Goal: Task Accomplishment & Management: Use online tool/utility

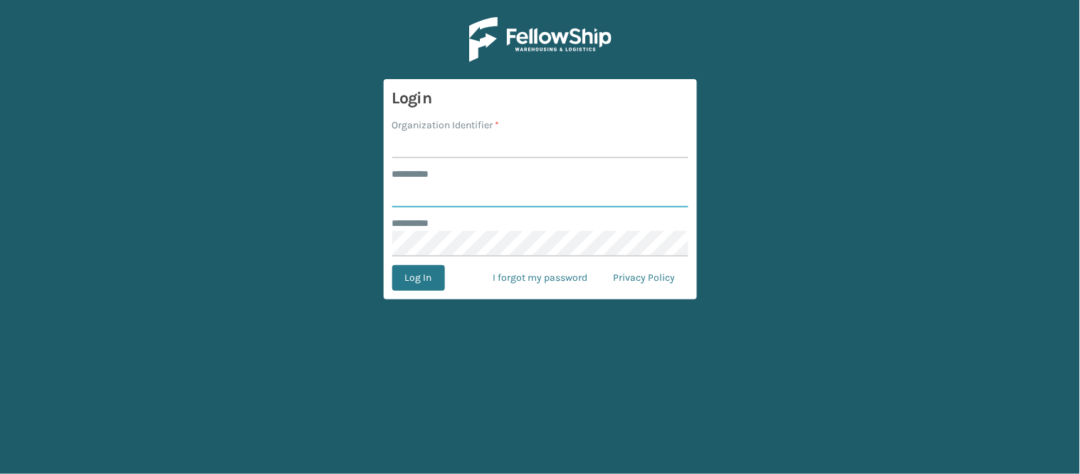
type input "******"
type input "WindGap"
click at [392, 265] on button "Log In" at bounding box center [418, 278] width 53 height 26
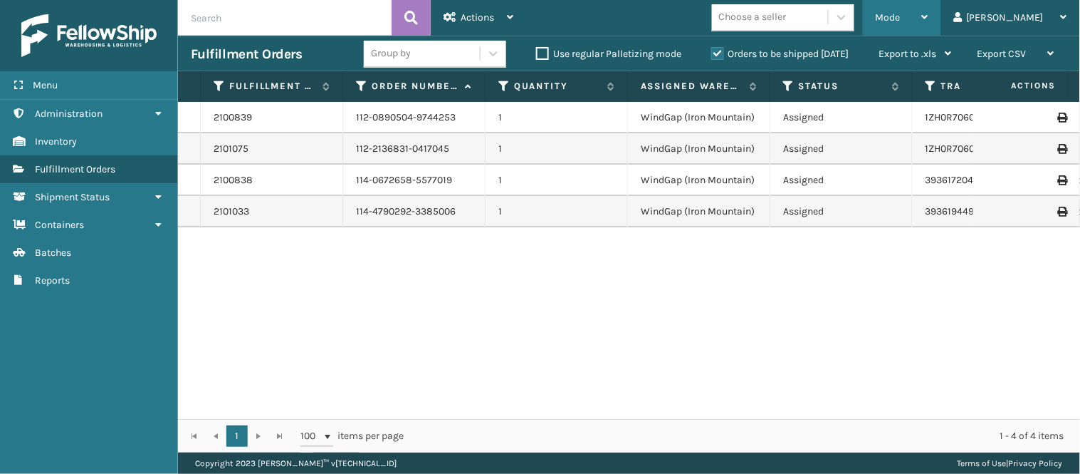
click at [929, 4] on div "Mode" at bounding box center [902, 18] width 53 height 36
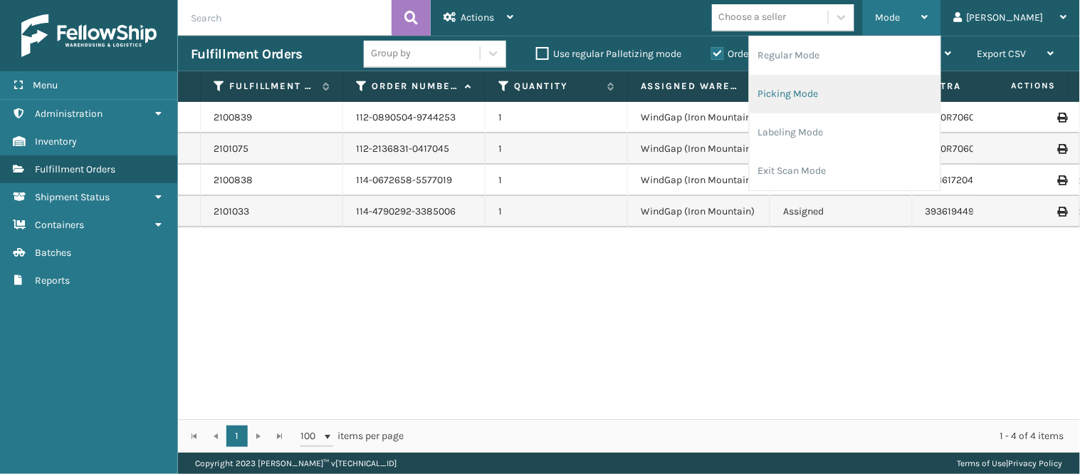
click at [858, 98] on li "Picking Mode" at bounding box center [845, 94] width 191 height 38
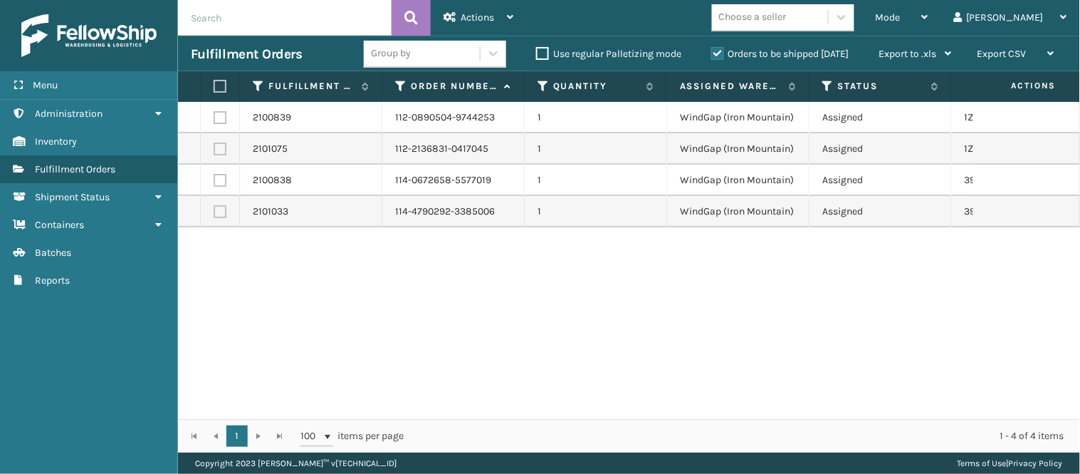
click at [574, 271] on div "2100839 112-0890504-9744253 1 WindGap (Iron Mountain) Assigned 1ZH0R70603147465…" at bounding box center [629, 260] width 902 height 317
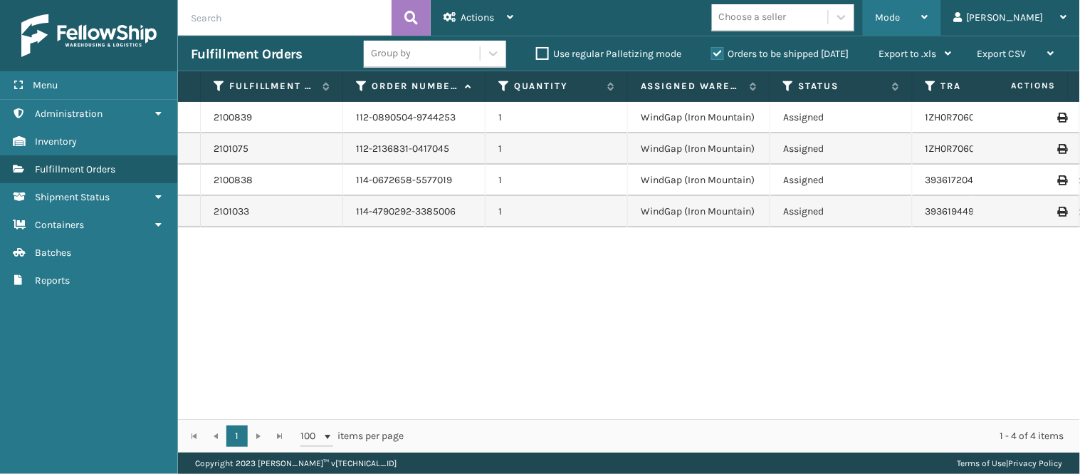
click at [929, 8] on div "Mode" at bounding box center [902, 18] width 53 height 36
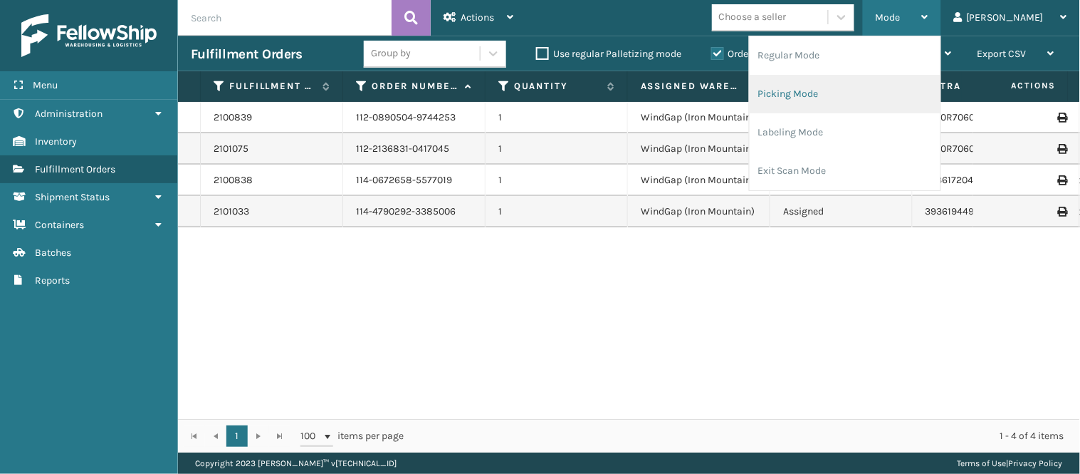
click at [882, 88] on li "Picking Mode" at bounding box center [845, 94] width 191 height 38
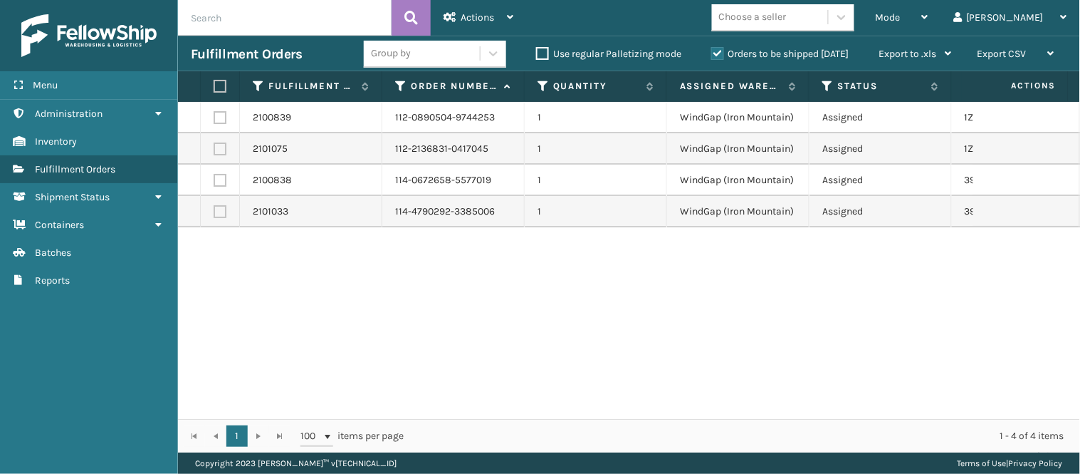
click at [368, 264] on div "2100839 112-0890504-9744253 1 WindGap (Iron Mountain) Assigned 1ZH0R70603147465…" at bounding box center [629, 260] width 902 height 317
click at [215, 115] on label at bounding box center [220, 117] width 13 height 13
click at [214, 115] on input "checkbox" at bounding box center [214, 115] width 1 height 9
checkbox input "true"
click at [500, 16] on div "Actions" at bounding box center [479, 18] width 70 height 36
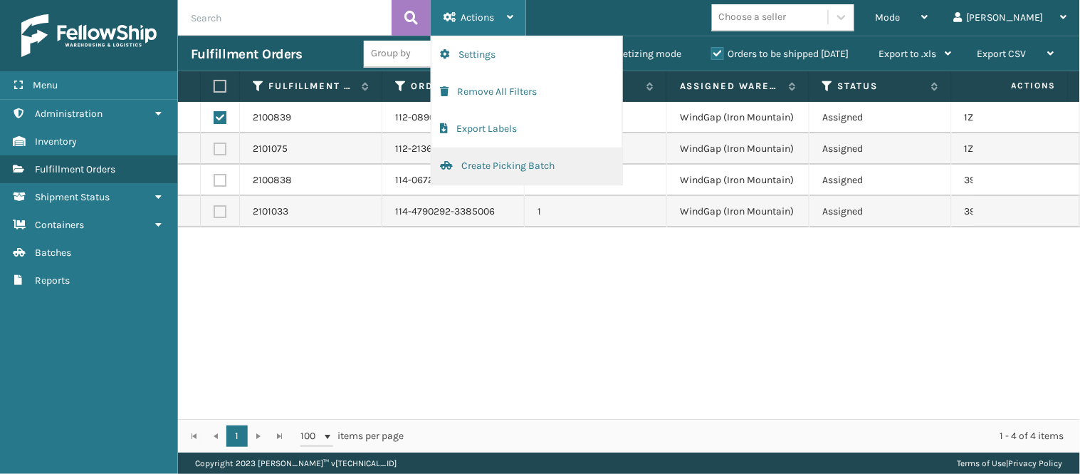
click at [511, 160] on button "Create Picking Batch" at bounding box center [527, 165] width 191 height 37
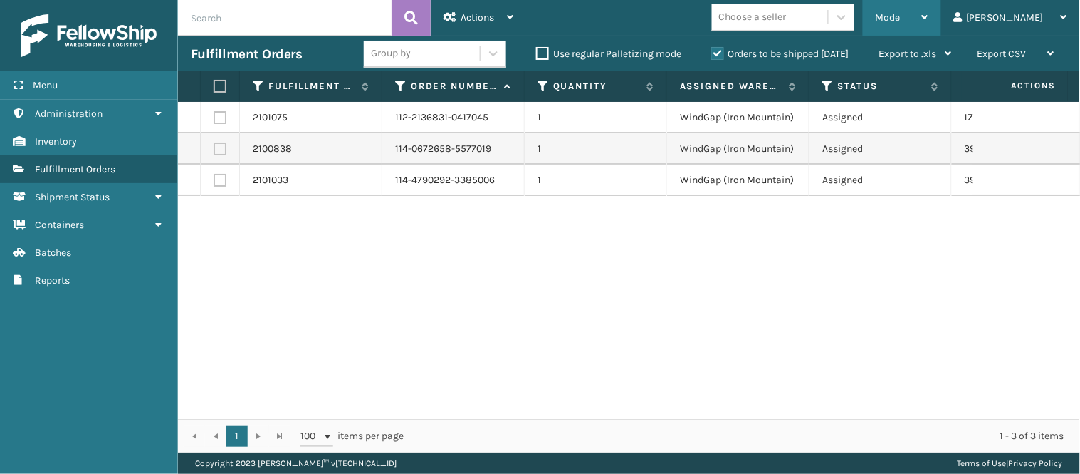
click at [929, 17] on div "Mode" at bounding box center [902, 18] width 53 height 36
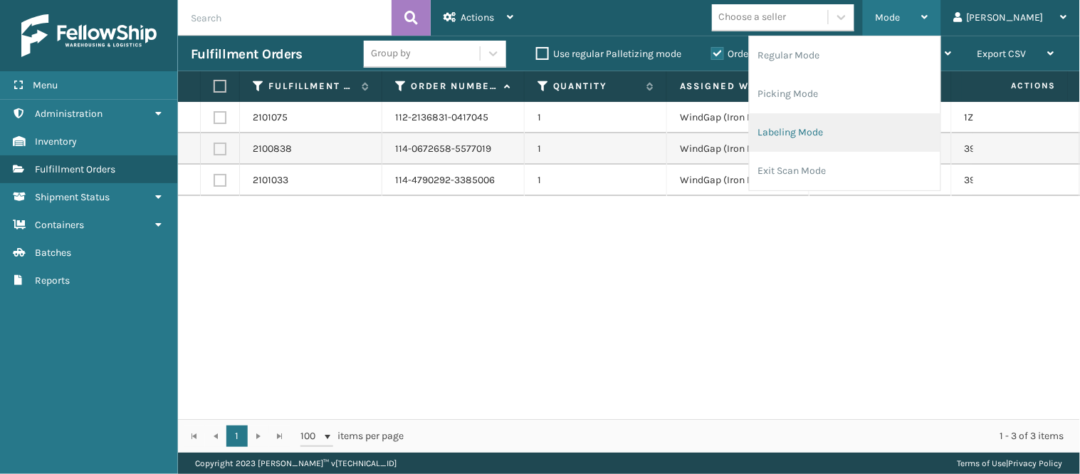
click at [862, 132] on li "Labeling Mode" at bounding box center [845, 132] width 191 height 38
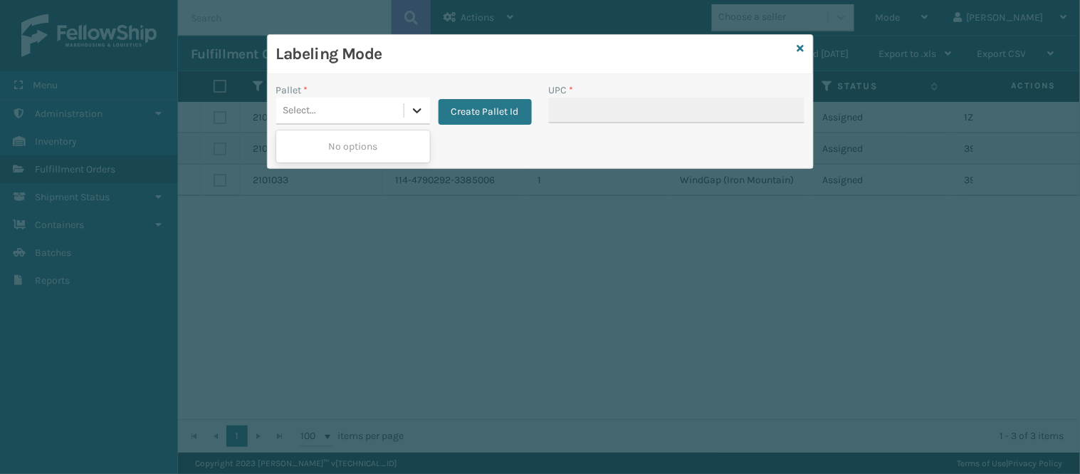
click at [418, 108] on icon at bounding box center [417, 110] width 14 height 14
click at [485, 108] on button "Create Pallet Id" at bounding box center [485, 112] width 93 height 26
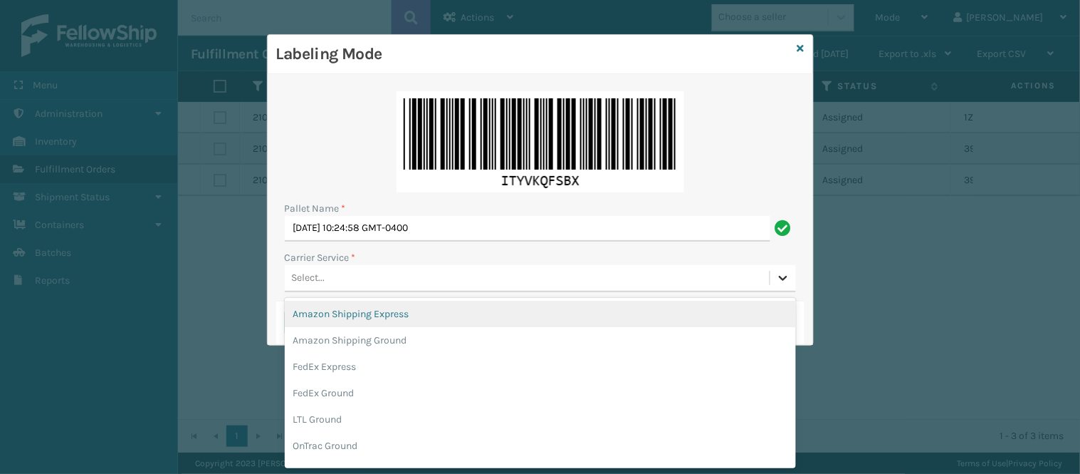
click at [788, 283] on icon at bounding box center [783, 278] width 14 height 14
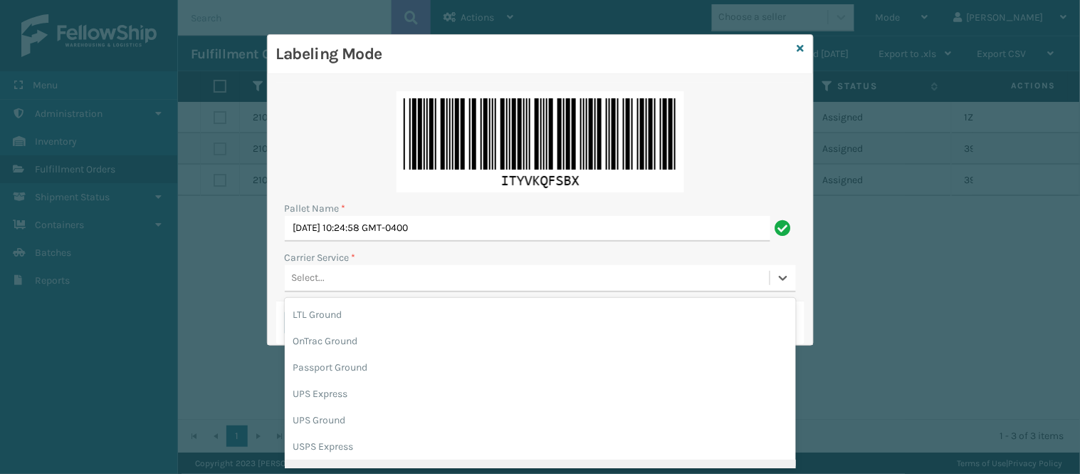
scroll to position [125, 0]
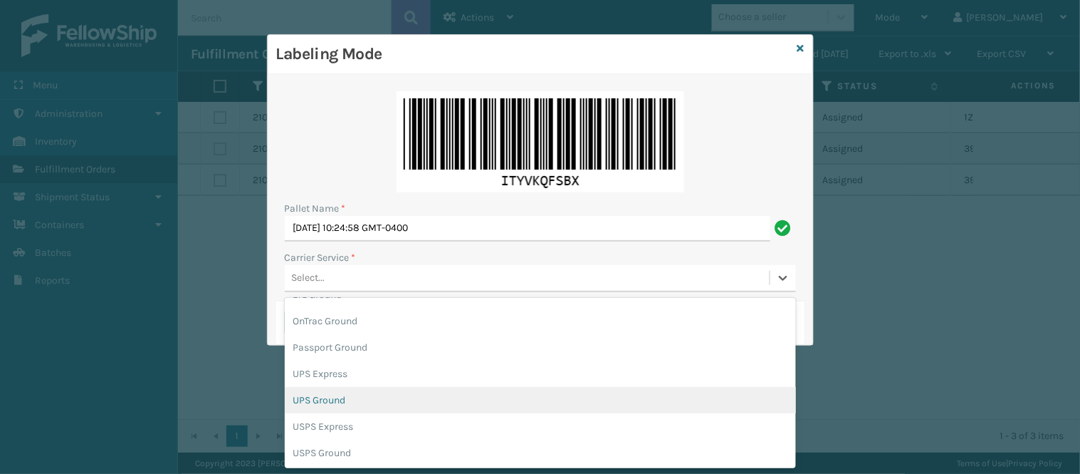
click at [412, 390] on div "UPS Ground" at bounding box center [540, 400] width 511 height 26
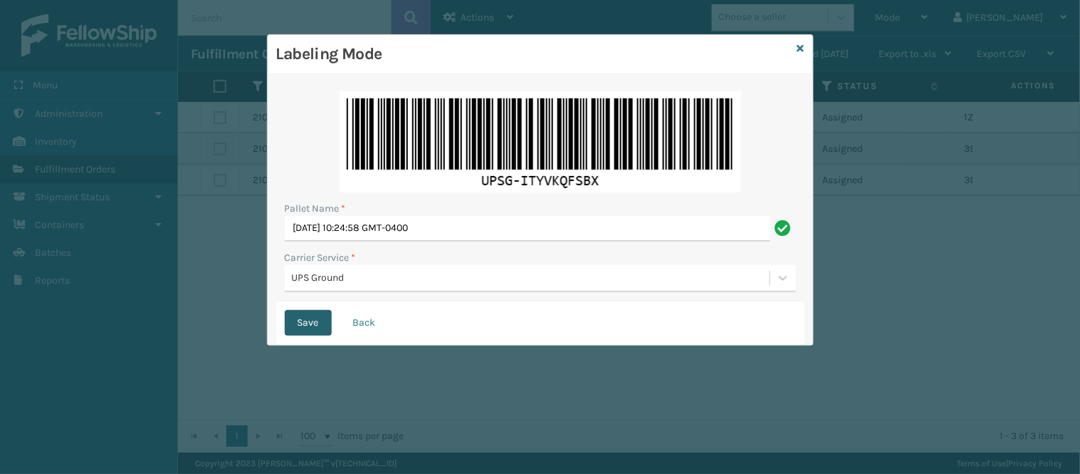
click at [294, 321] on button "Save" at bounding box center [308, 323] width 47 height 26
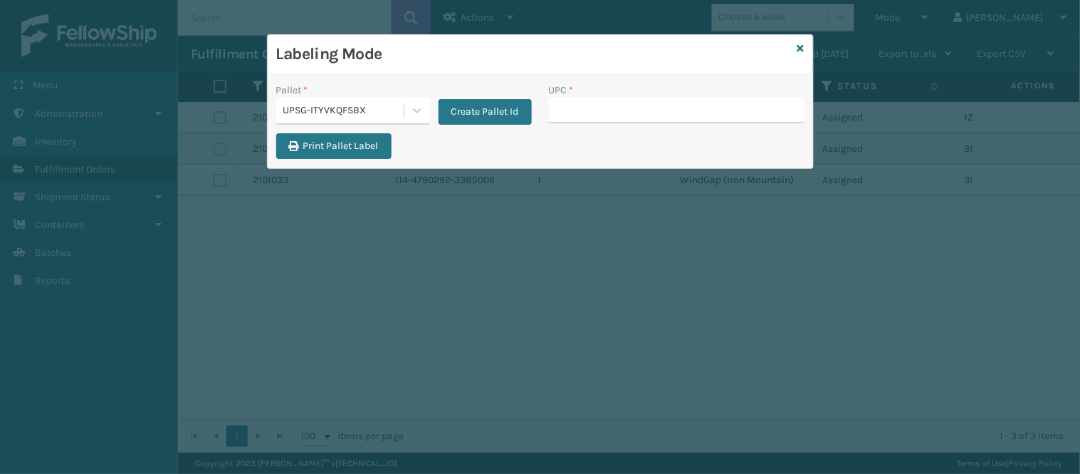
click at [592, 108] on input "UPC *" at bounding box center [677, 111] width 256 height 26
click at [798, 48] on icon at bounding box center [801, 48] width 7 height 10
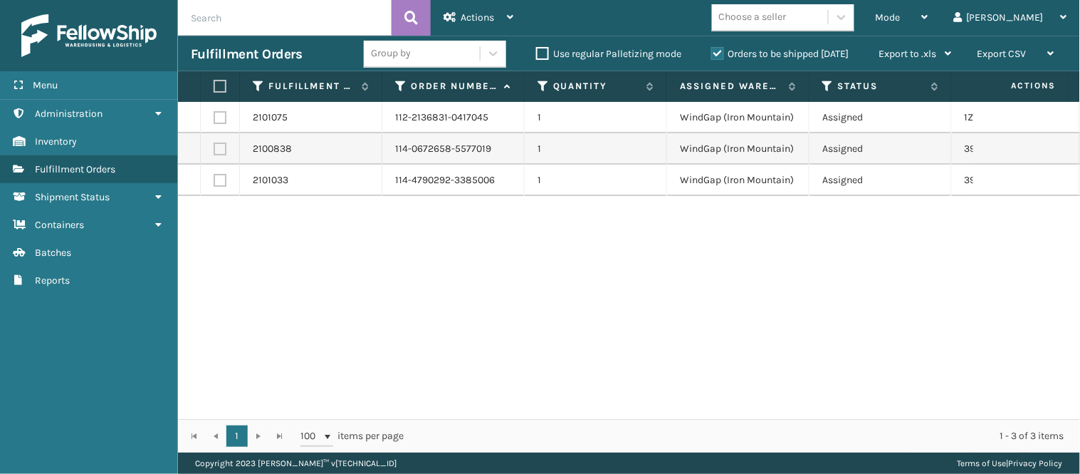
click at [407, 266] on div "2101075 112-2136831-0417045 1 WindGap (Iron Mountain) Assigned 1ZH0R70603230993…" at bounding box center [629, 260] width 902 height 317
